Goal: Information Seeking & Learning: Learn about a topic

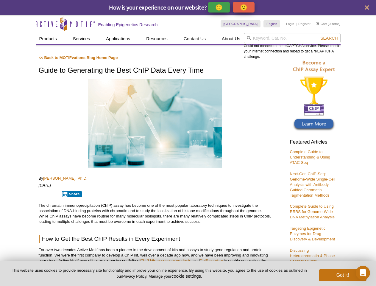
click at [219, 7] on p "🙂" at bounding box center [218, 7] width 7 height 7
click at [245, 7] on span "Give Feedback" at bounding box center [242, 7] width 35 height 7
click at [367, 7] on icon "close" at bounding box center [367, 7] width 4 height 4
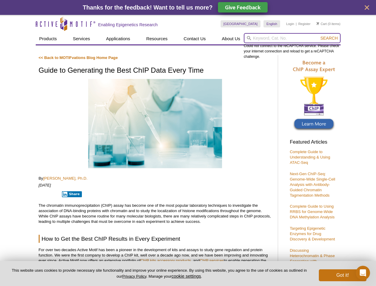
click at [292, 38] on form "Could not connect to the reCAPTCHA service. Please check your internet connecti…" at bounding box center [292, 38] width 97 height 10
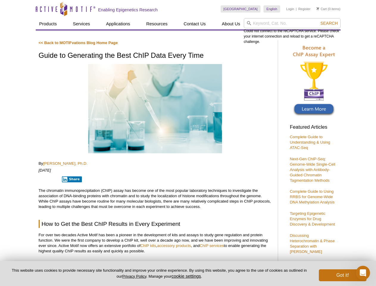
click at [329, 38] on div "Could not connect to the reCAPTCHA service. Please check your internet connecti…" at bounding box center [292, 31] width 97 height 26
click at [71, 194] on p "The chromatin immunoprecipitation (ChIP) assay has become one of the most popul…" at bounding box center [155, 198] width 233 height 21
click at [187, 276] on button "cookie settings" at bounding box center [185, 275] width 29 height 5
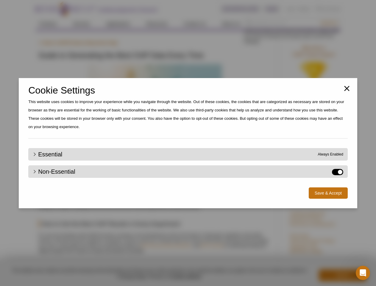
click at [343, 275] on div "Close Cookie Settings This website uses cookies to improve your experience whil…" at bounding box center [188, 143] width 376 height 286
